Goal: Task Accomplishment & Management: Manage account settings

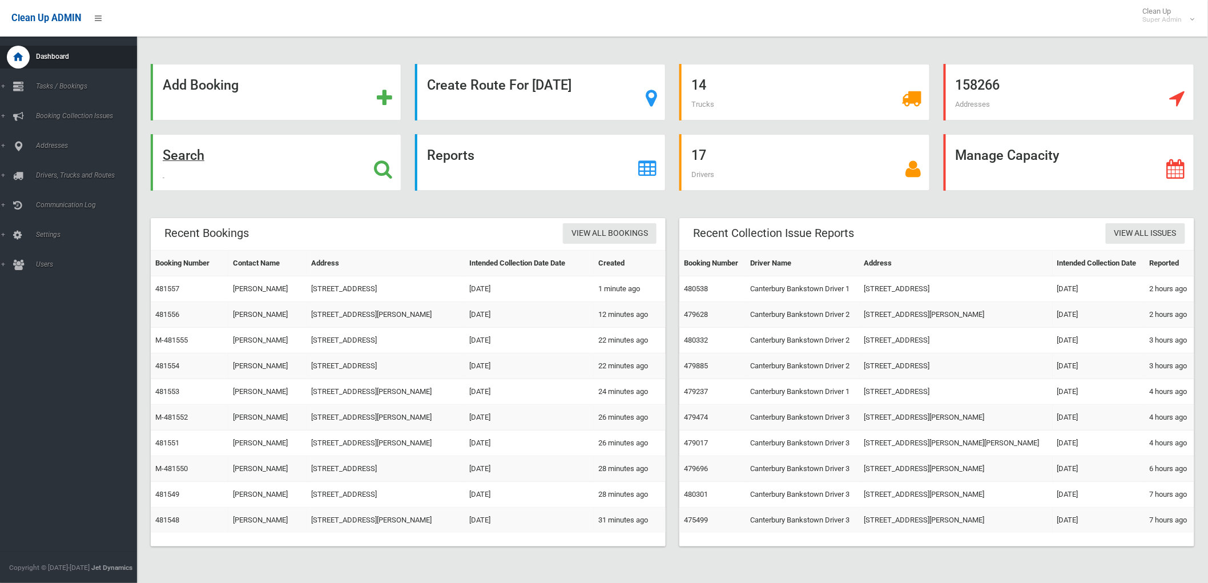
click at [205, 169] on div "Search" at bounding box center [276, 162] width 251 height 56
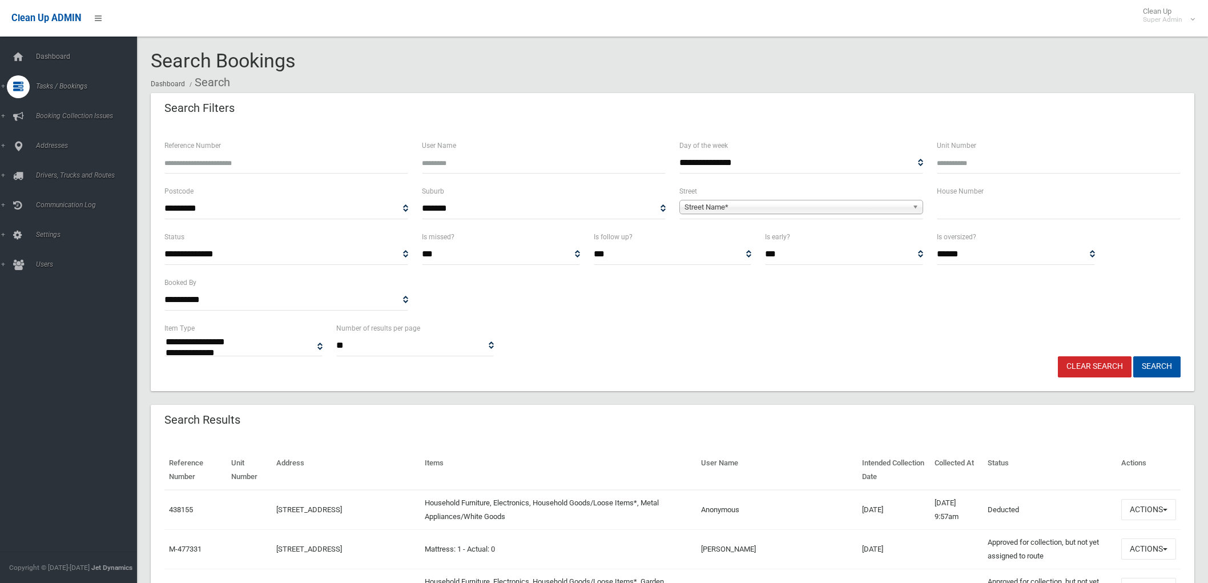
select select
type input "***"
click at [830, 204] on span "Street Name*" at bounding box center [795, 207] width 223 height 14
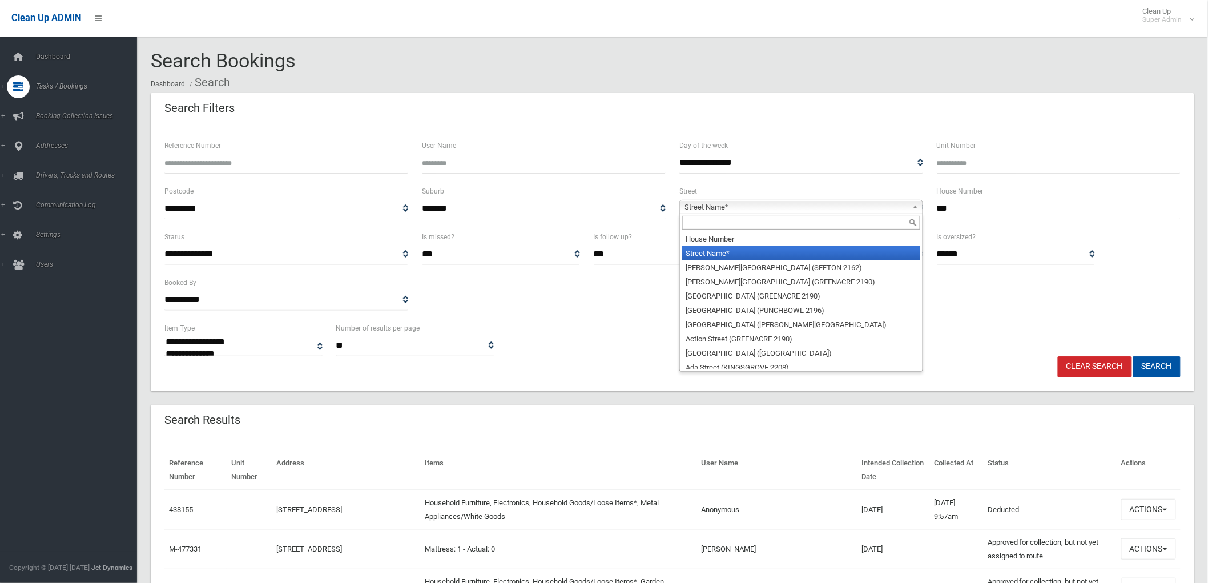
click at [800, 225] on input "text" at bounding box center [801, 223] width 238 height 14
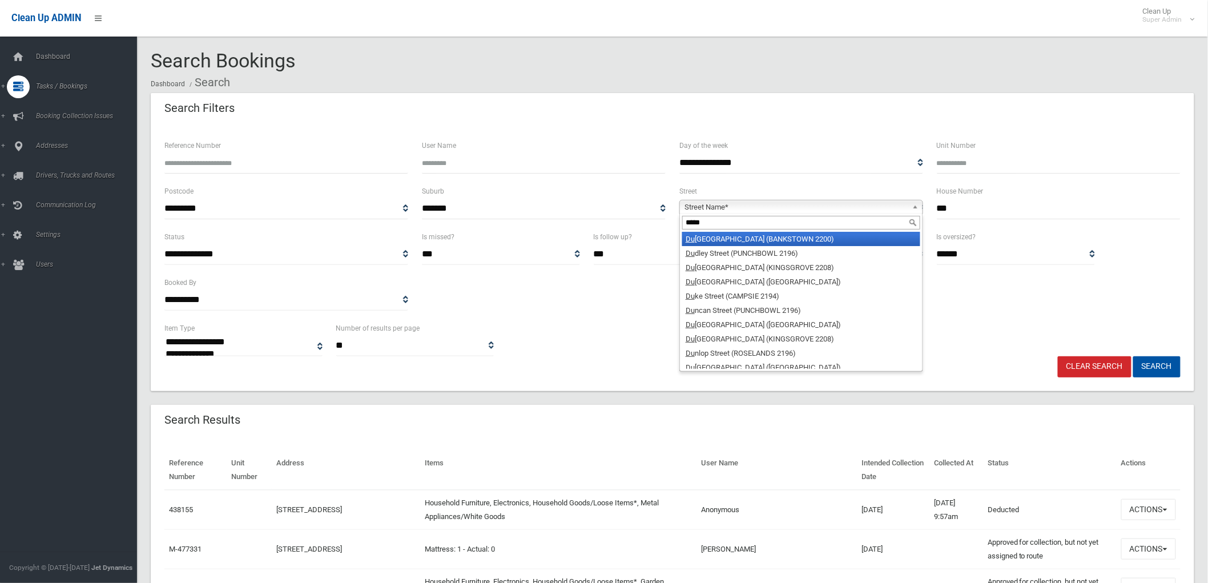
type input "******"
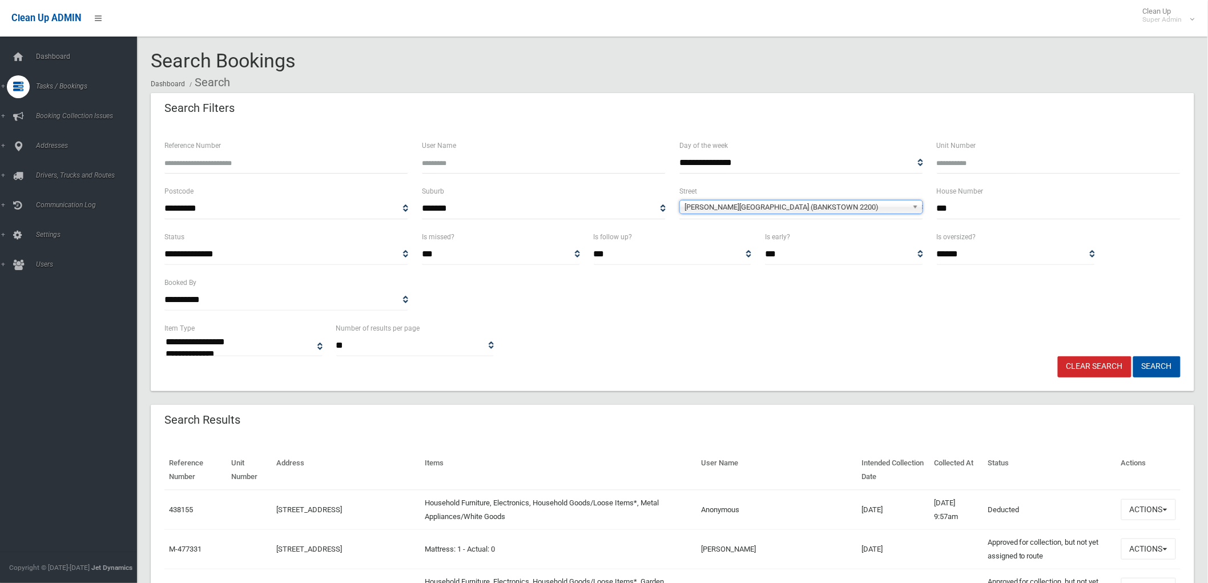
click at [785, 216] on span "**********" at bounding box center [801, 208] width 244 height 21
click at [745, 212] on span "Dudley Avenue (BANKSTOWN 2200)" at bounding box center [795, 207] width 223 height 14
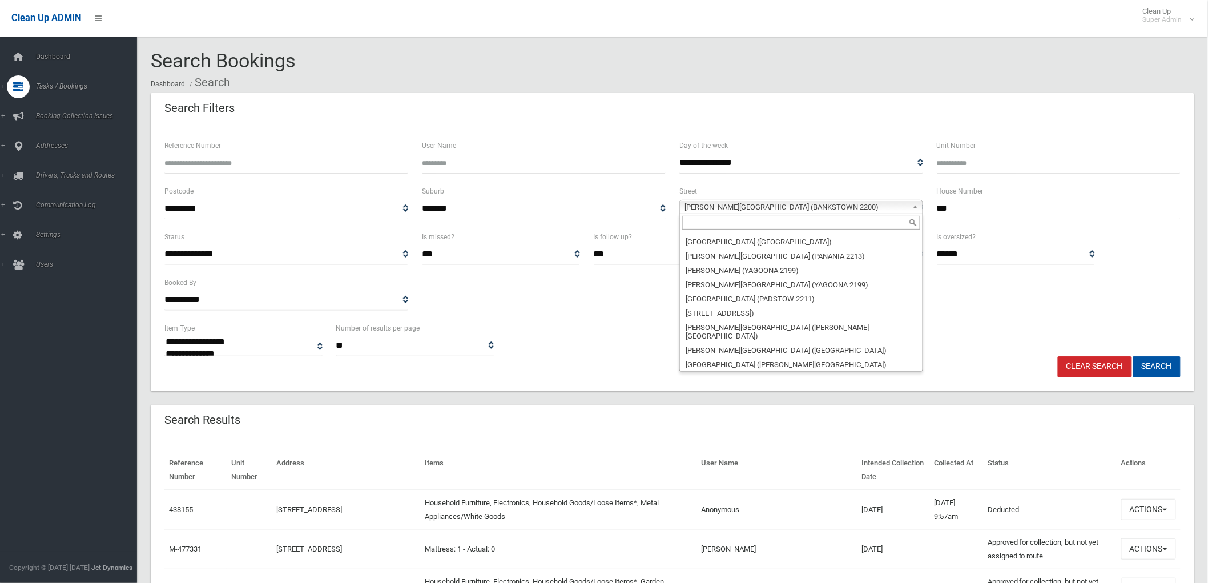
click at [737, 219] on input "text" at bounding box center [801, 223] width 238 height 14
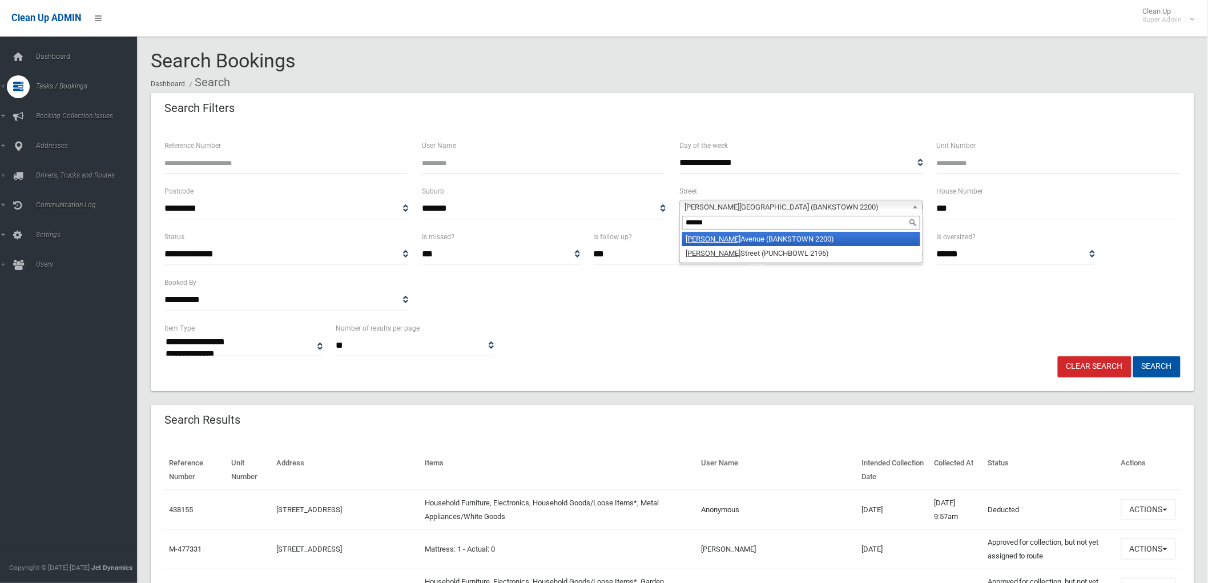
type input "******"
click at [717, 257] on li "Dudley Street (PUNCHBOWL 2196)" at bounding box center [801, 253] width 238 height 14
click at [1133, 356] on button "Search" at bounding box center [1156, 366] width 47 height 21
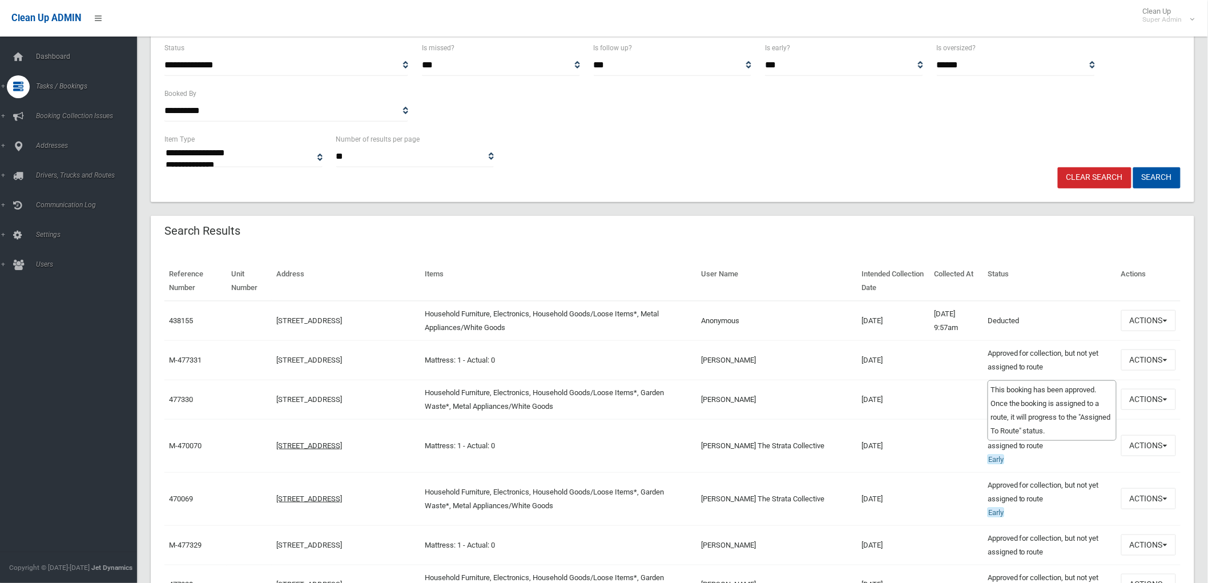
scroll to position [190, 0]
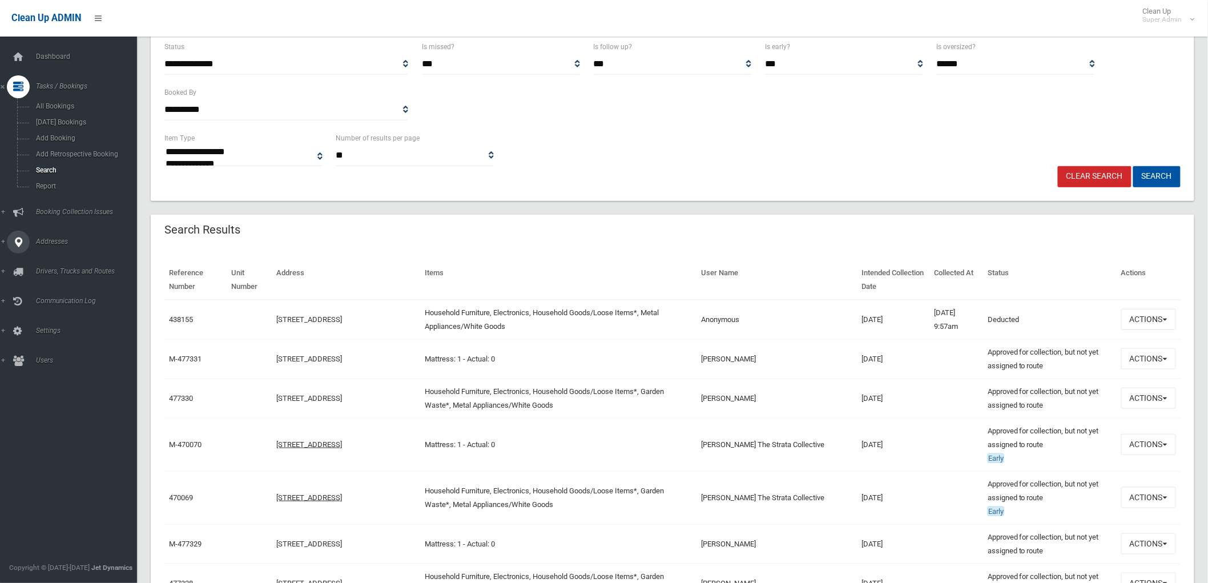
click at [25, 244] on div at bounding box center [18, 242] width 23 height 23
click at [73, 167] on span "All Addresses" at bounding box center [85, 165] width 104 height 8
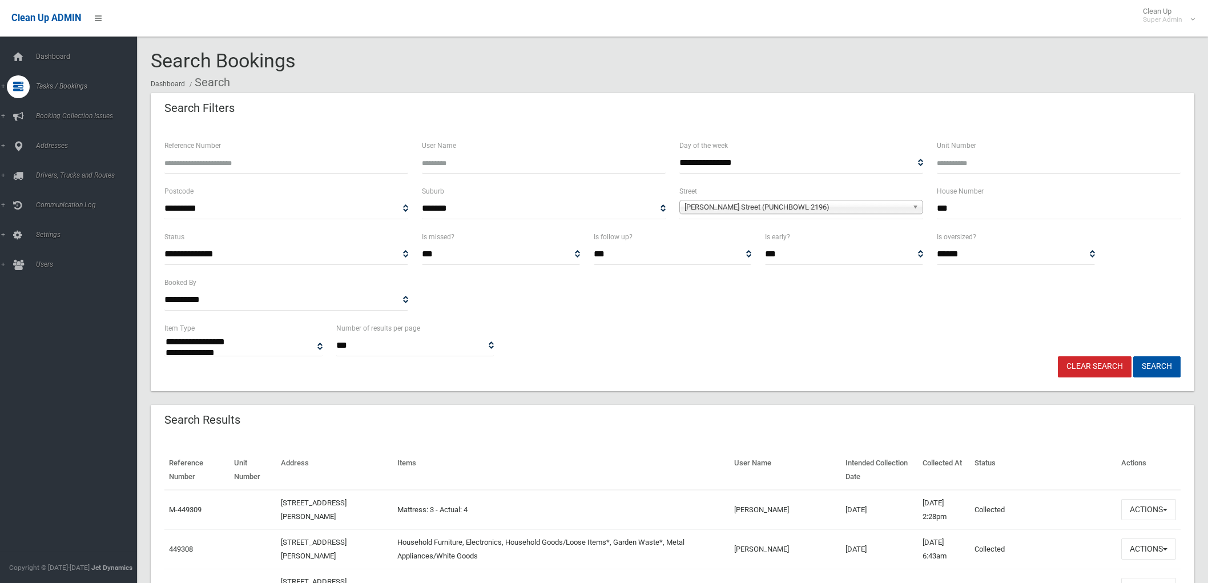
select select
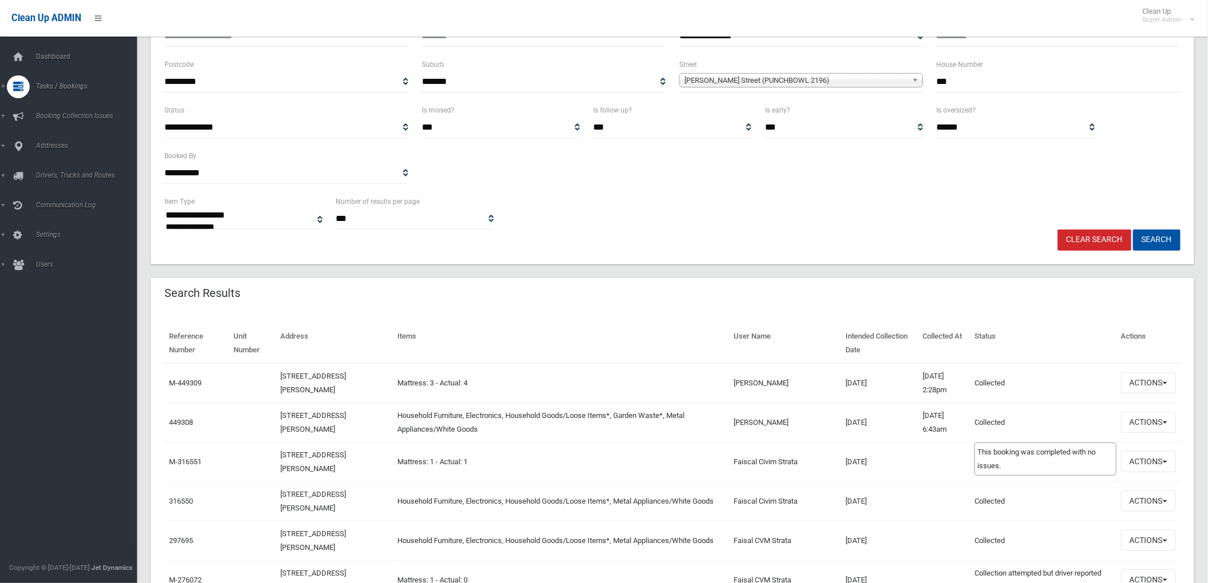
scroll to position [190, 0]
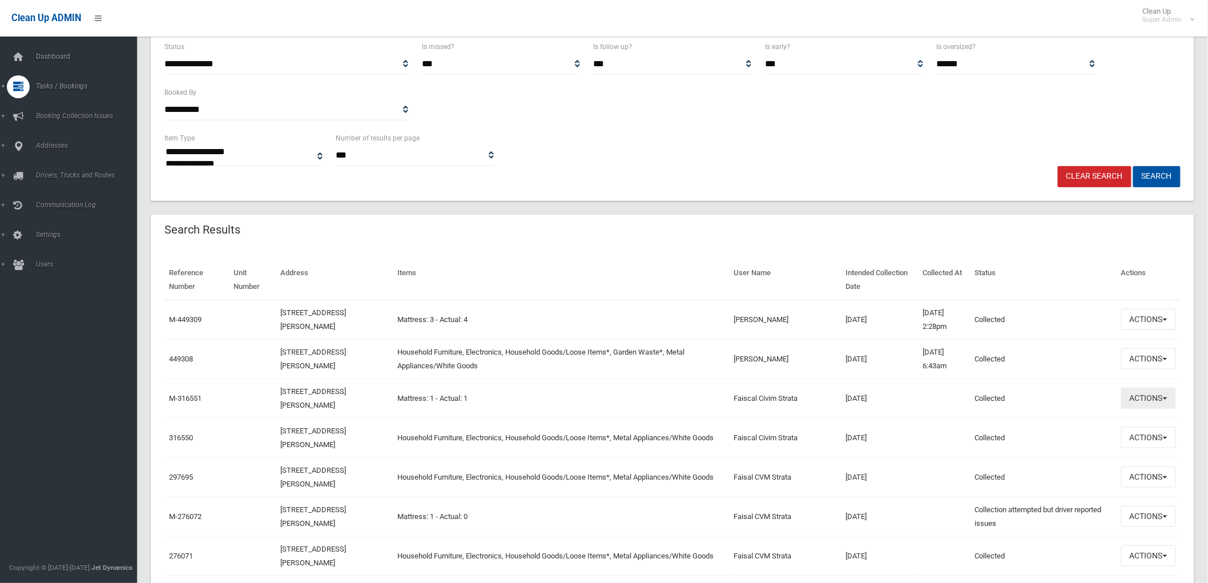
click at [1167, 399] on button "Actions" at bounding box center [1148, 397] width 55 height 21
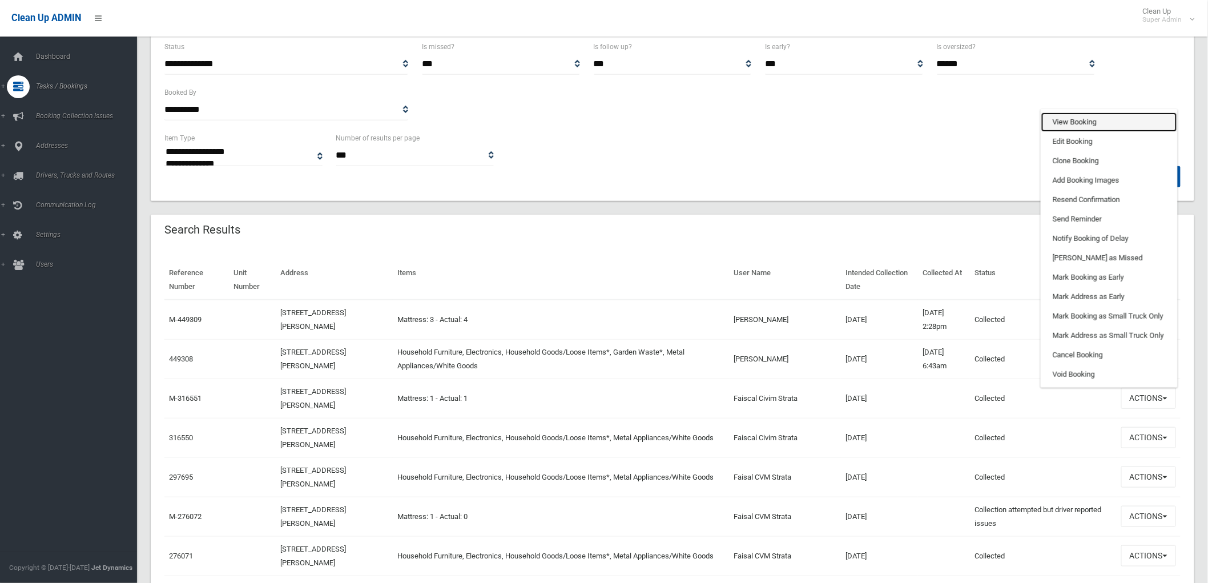
click at [1121, 124] on link "View Booking" at bounding box center [1109, 121] width 136 height 19
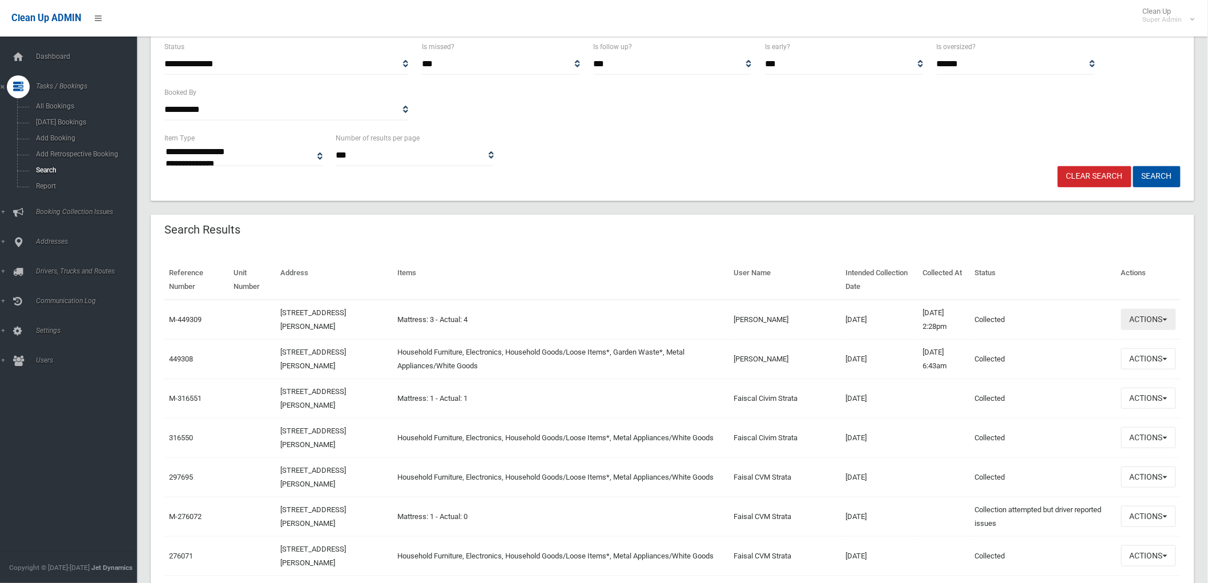
click at [1156, 317] on button "Actions" at bounding box center [1148, 319] width 55 height 21
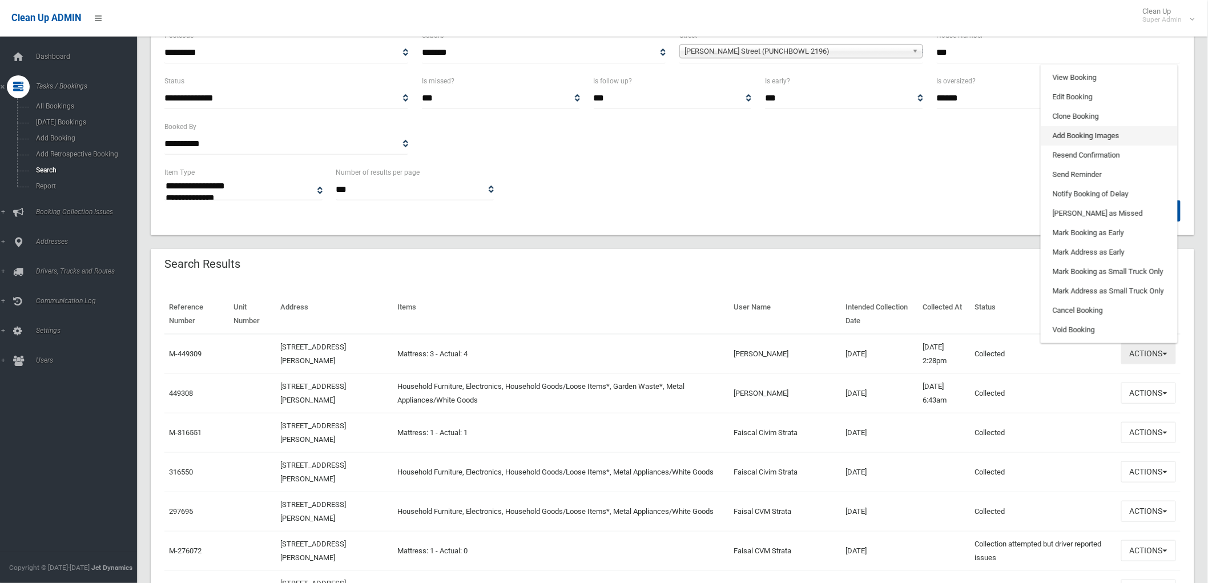
scroll to position [127, 0]
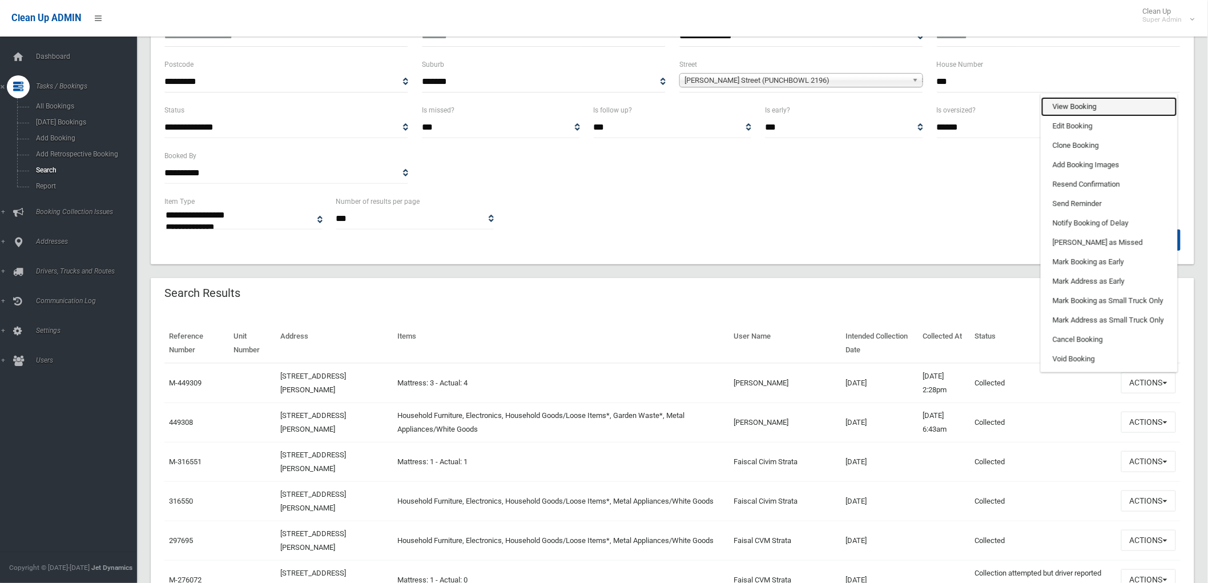
click at [1105, 103] on link "View Booking" at bounding box center [1109, 106] width 136 height 19
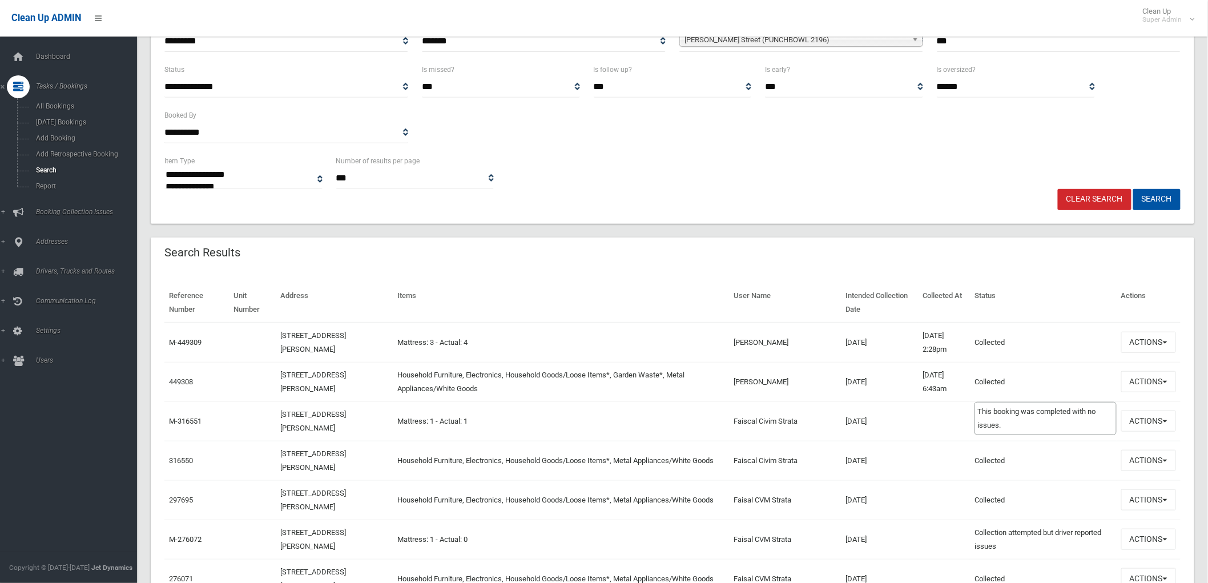
scroll to position [190, 0]
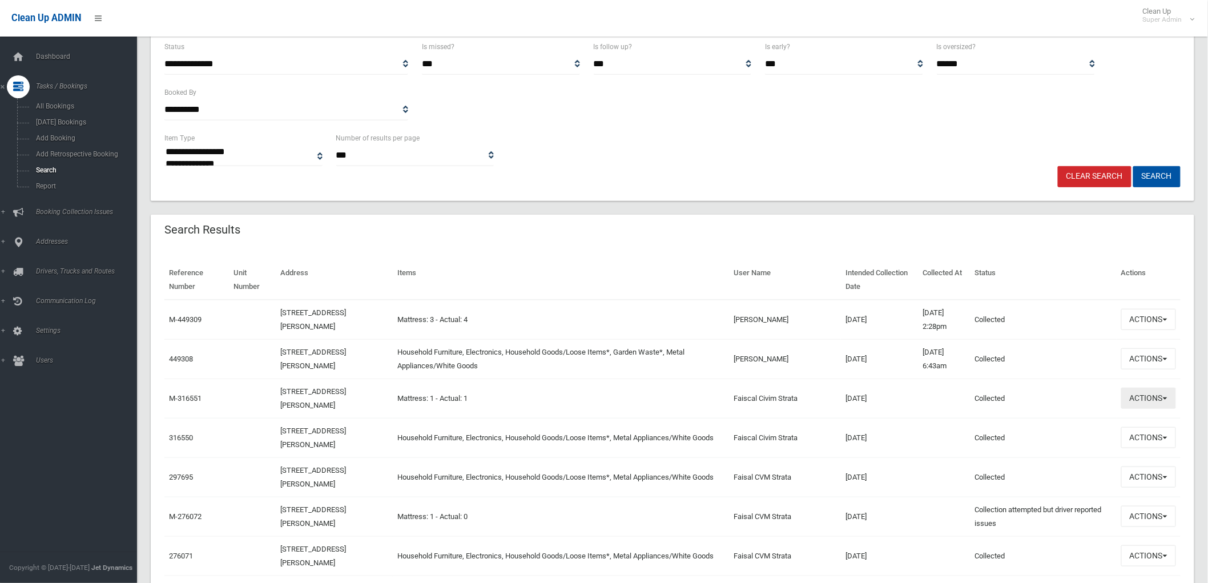
click at [1156, 394] on button "Actions" at bounding box center [1148, 397] width 55 height 21
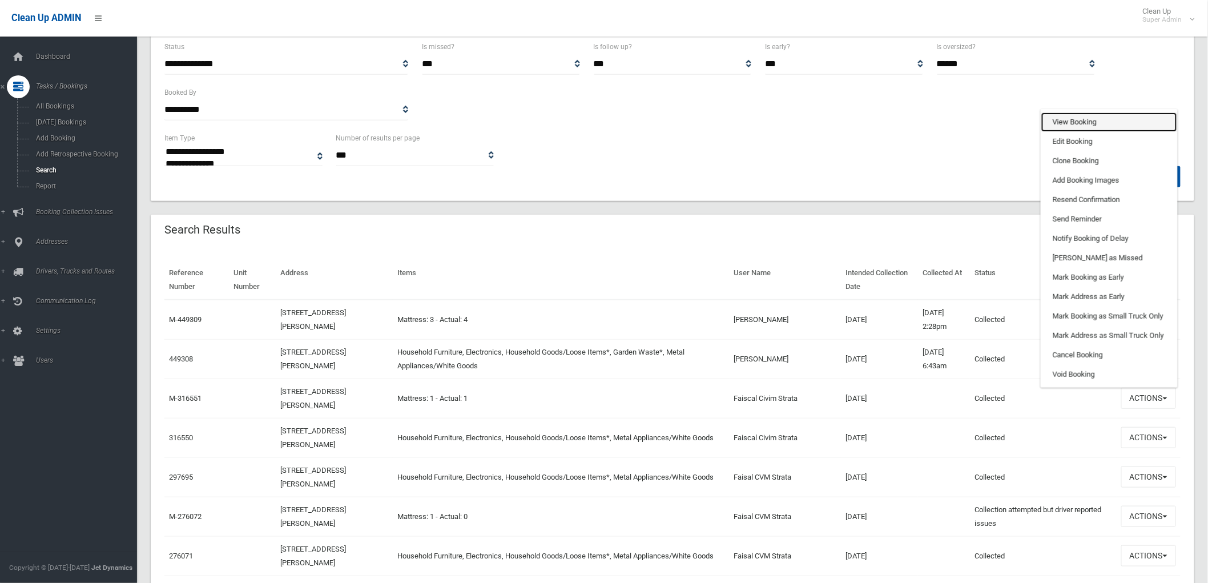
click at [1088, 124] on link "View Booking" at bounding box center [1109, 121] width 136 height 19
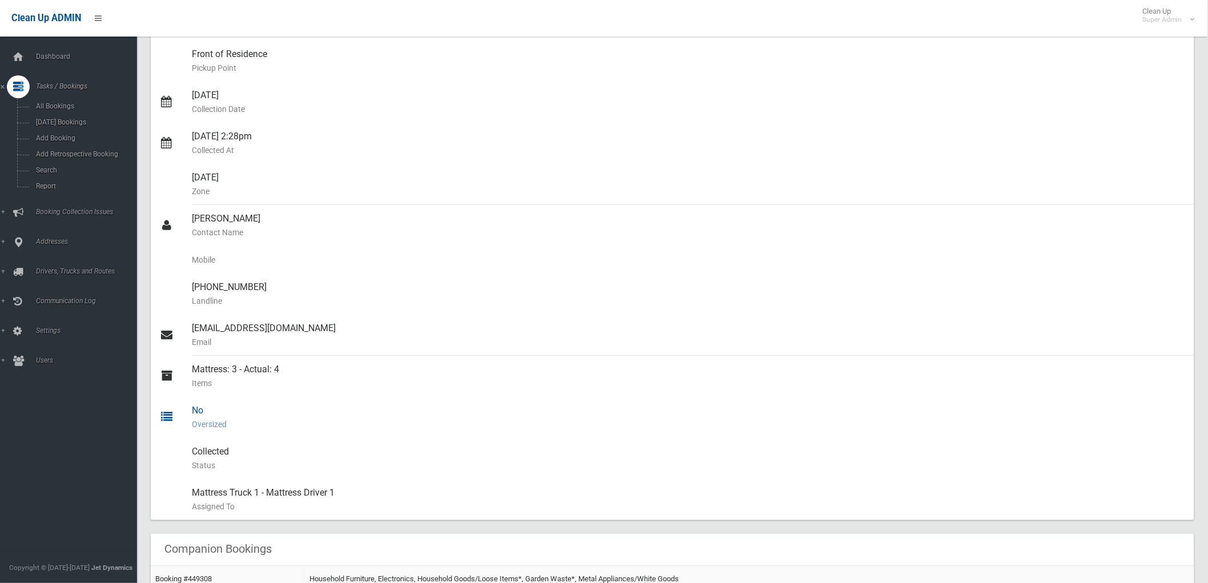
scroll to position [190, 0]
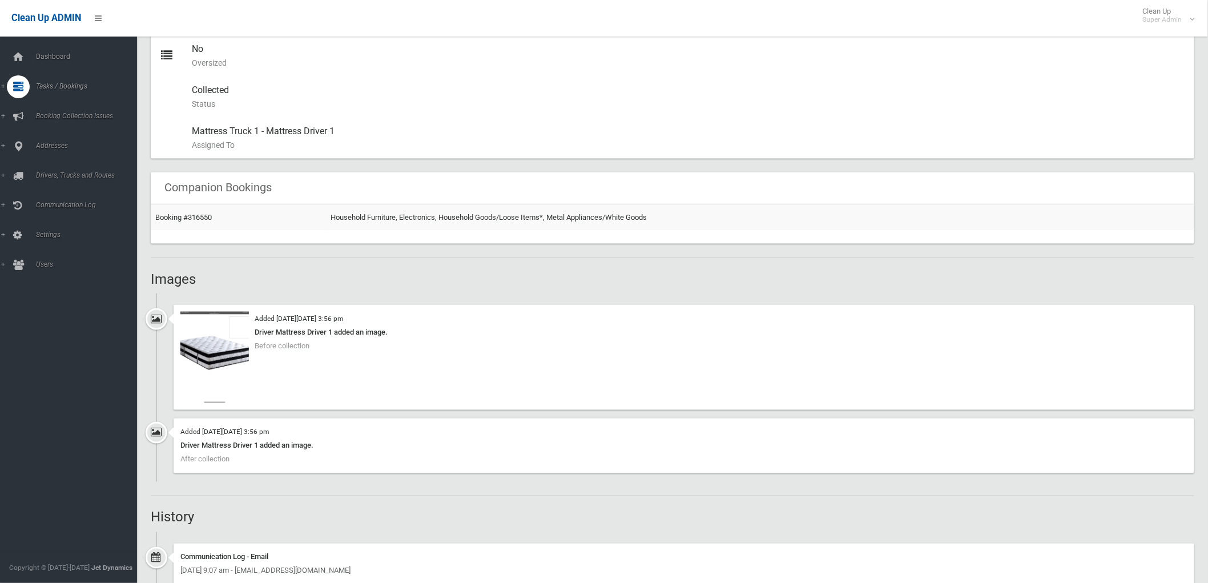
scroll to position [571, 0]
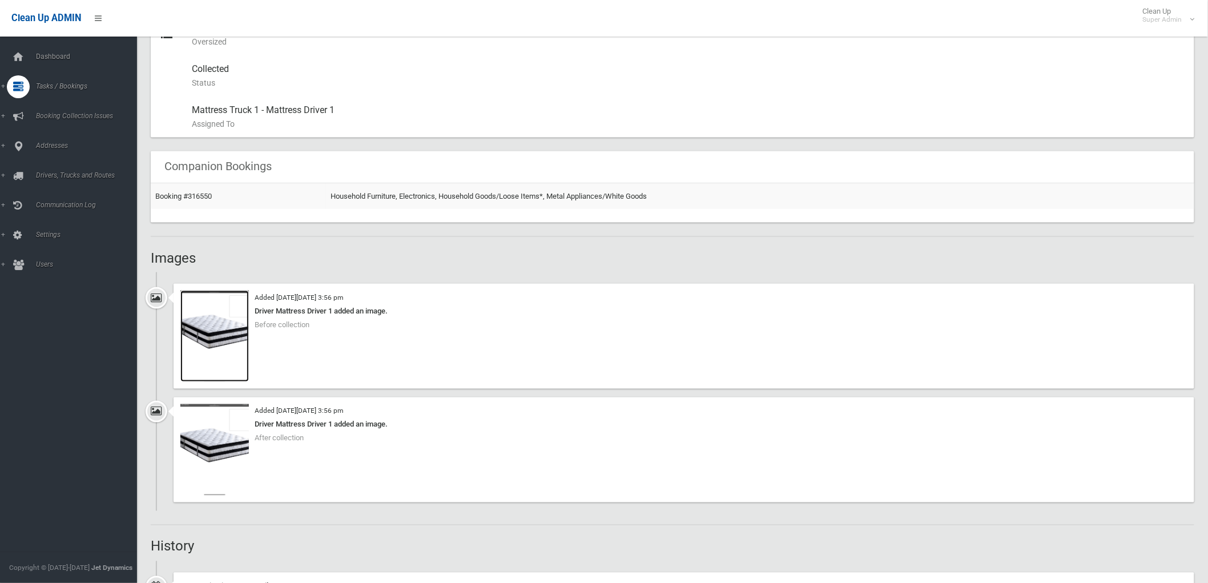
click at [215, 346] on img at bounding box center [214, 335] width 68 height 91
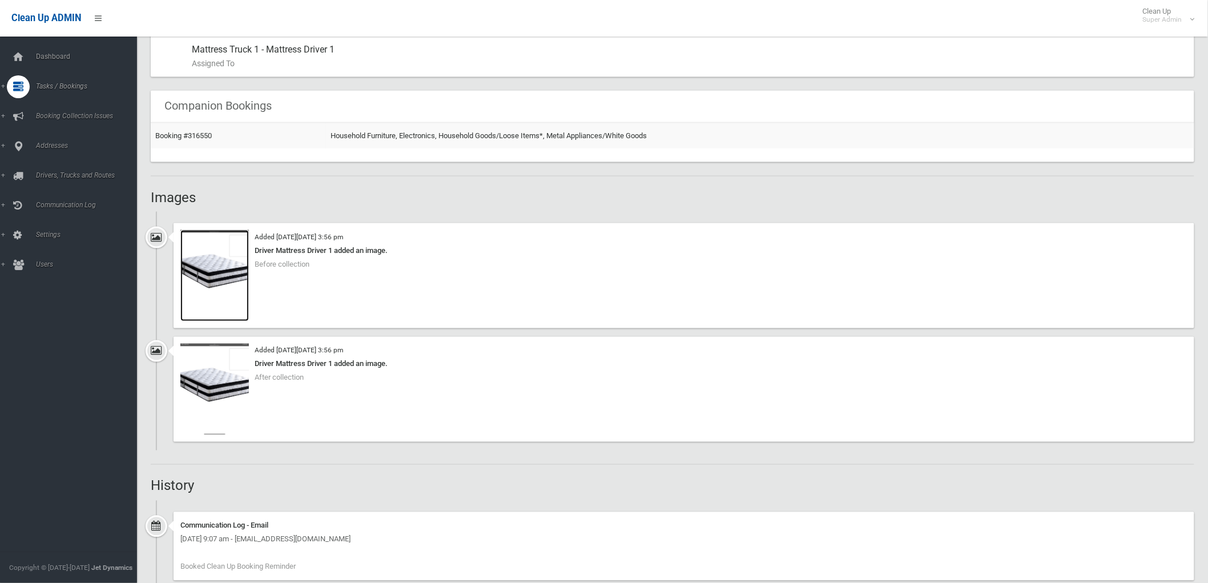
scroll to position [812, 0]
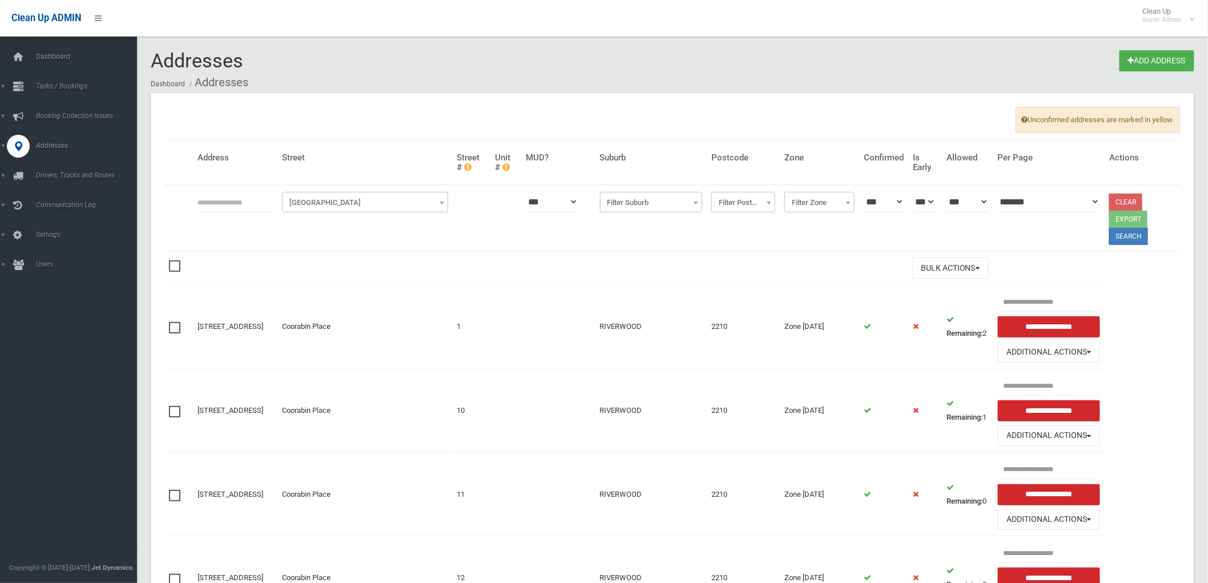
click at [236, 207] on input "text" at bounding box center [234, 201] width 75 height 21
type input "**********"
click button at bounding box center [0, 0] width 0 height 0
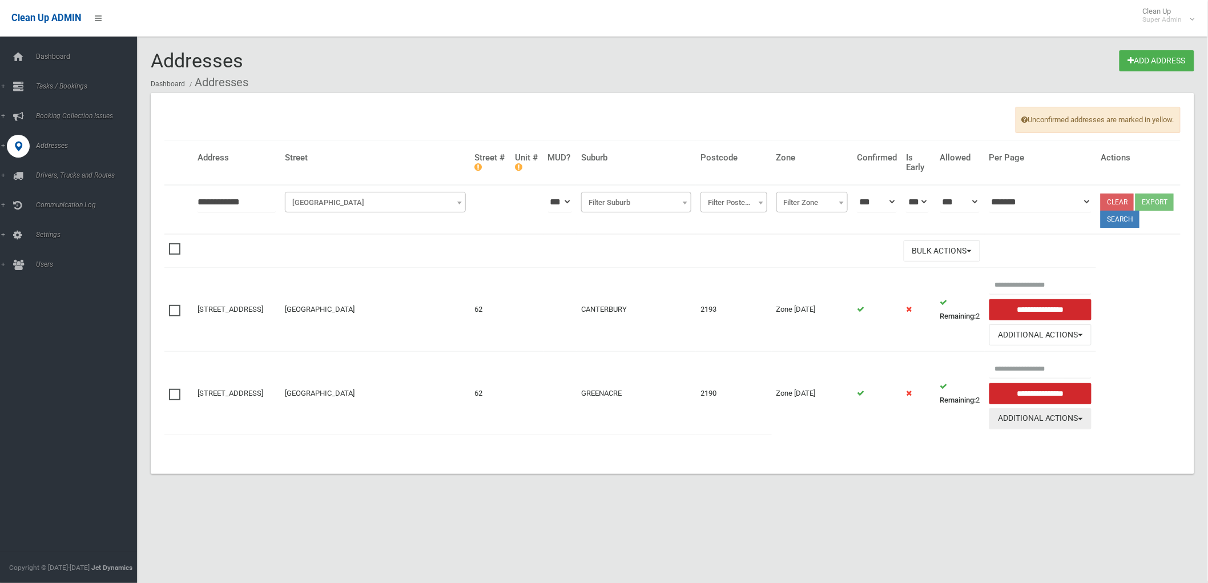
click at [1043, 429] on button "Additional Actions" at bounding box center [1040, 418] width 102 height 21
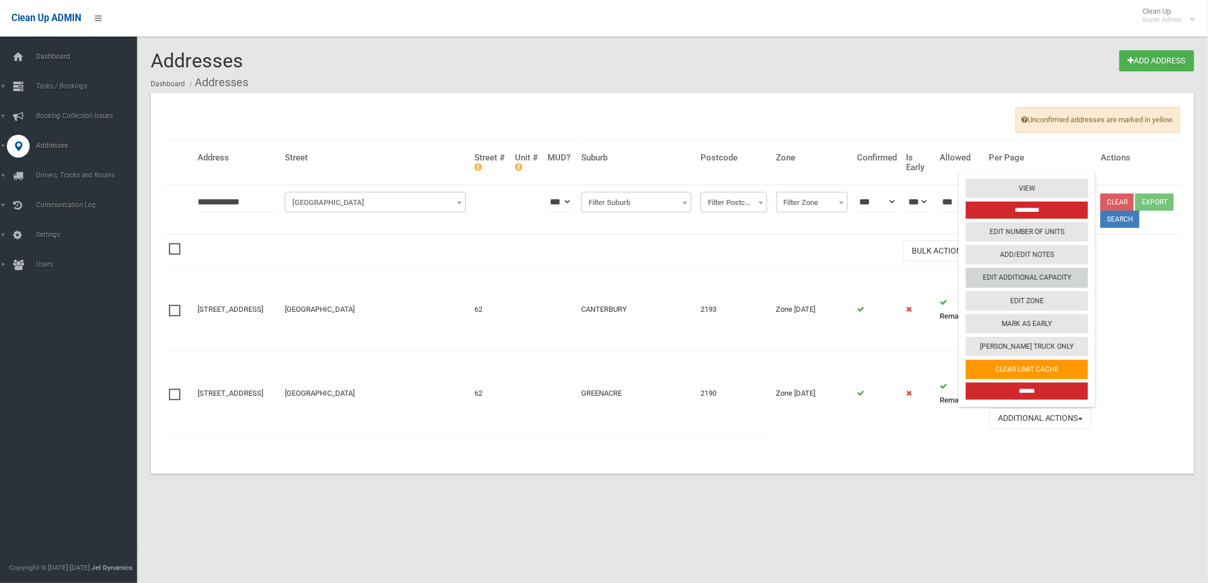
click at [1085, 287] on link "Edit Additional Capacity" at bounding box center [1027, 277] width 122 height 19
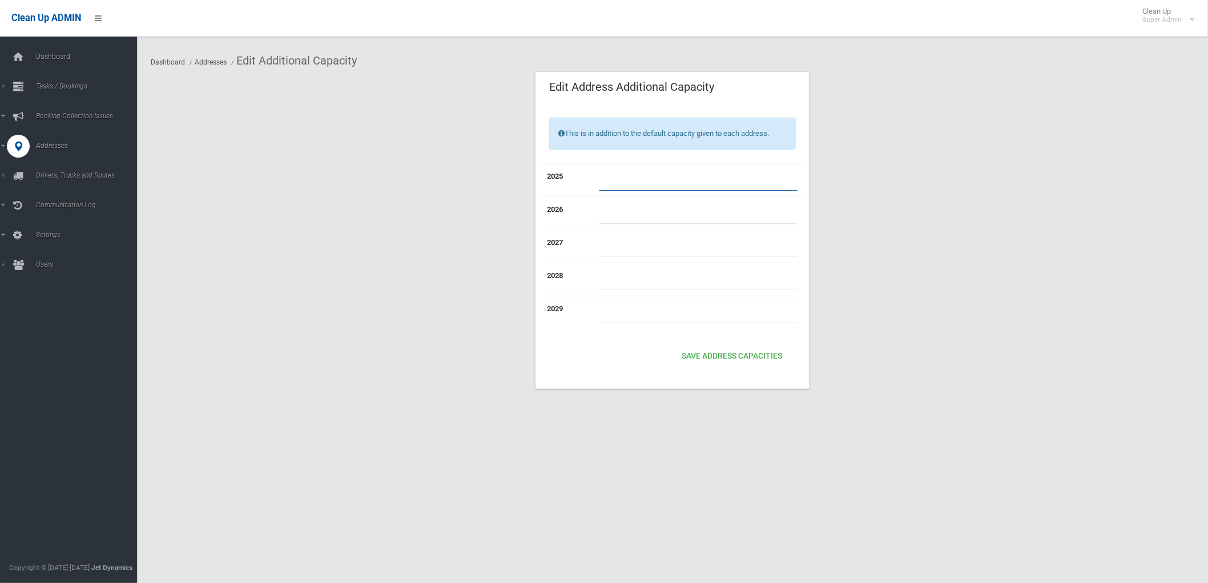
click at [638, 175] on input "number" at bounding box center [698, 179] width 199 height 21
type input "*"
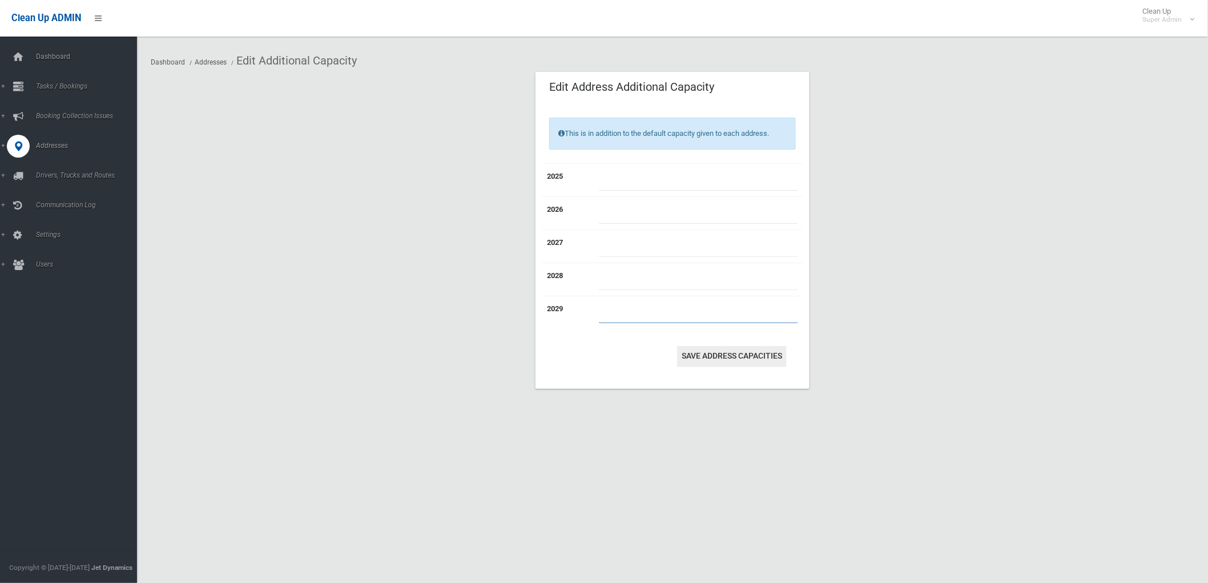
type input "*"
click at [719, 349] on button "Save Address capacities" at bounding box center [732, 356] width 110 height 21
